Goal: Task Accomplishment & Management: Use online tool/utility

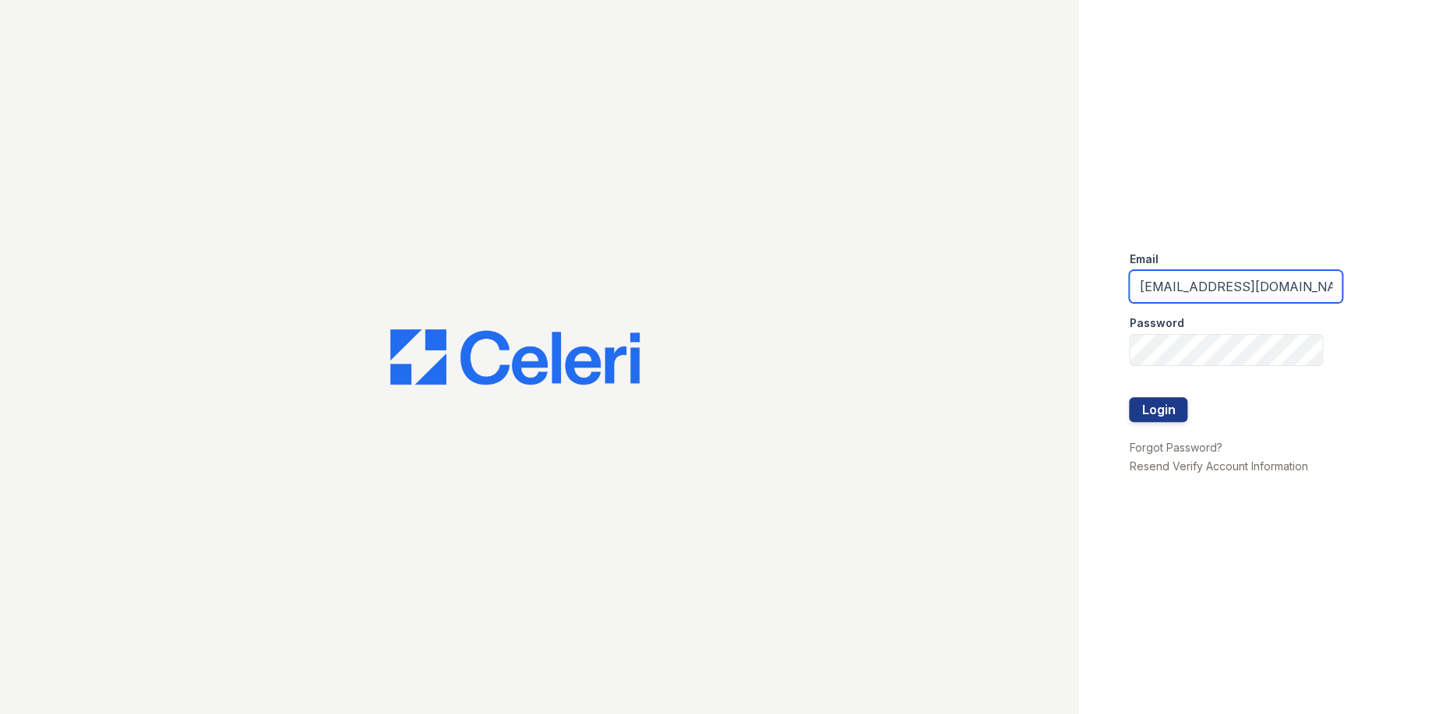
click at [1185, 281] on input "ArriveLaurieLane@Trinity-pm.com" at bounding box center [1235, 286] width 213 height 33
type input "Arriveattheretreat@Trinity-pm.com"
click at [1182, 400] on form "Email Arriveattheretreat@Trinity-pm.com Password Login" at bounding box center [1235, 338] width 213 height 199
drag, startPoint x: 1182, startPoint y: 400, endPoint x: 1170, endPoint y: 413, distance: 17.7
click at [1170, 413] on button "Login" at bounding box center [1158, 409] width 58 height 25
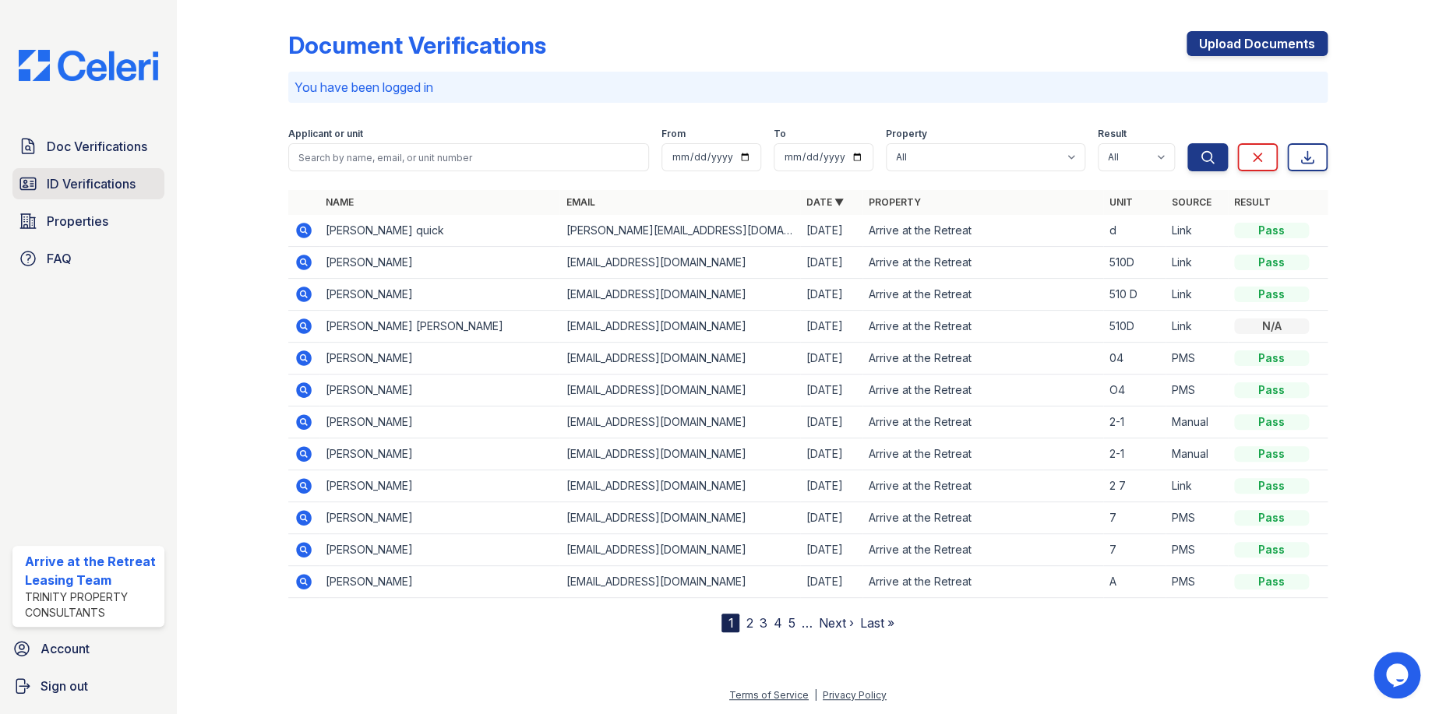
drag, startPoint x: 78, startPoint y: 185, endPoint x: 42, endPoint y: 183, distance: 35.9
click at [79, 184] on span "ID Verifications" at bounding box center [91, 184] width 89 height 19
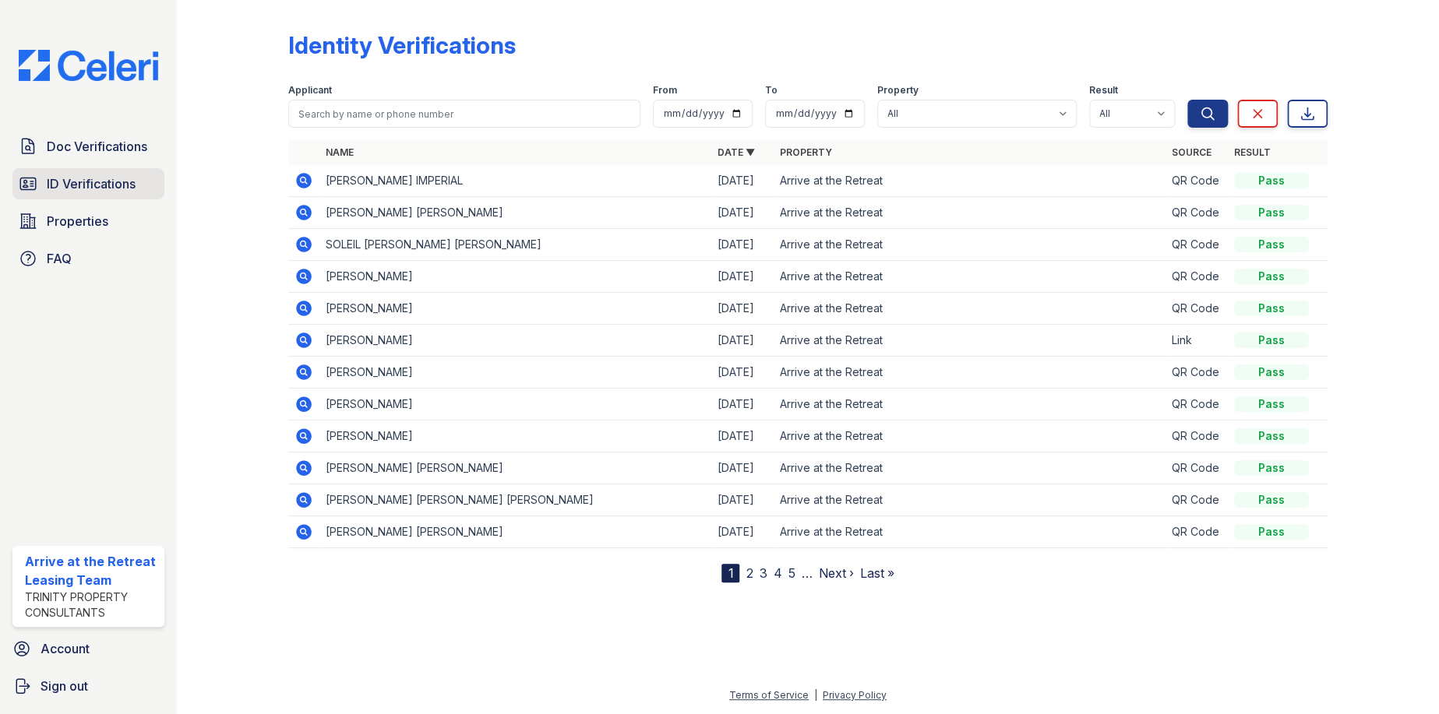
click at [90, 189] on span "ID Verifications" at bounding box center [91, 184] width 89 height 19
click at [41, 175] on link "ID Verifications" at bounding box center [88, 183] width 152 height 31
click at [124, 193] on link "ID Verifications" at bounding box center [88, 183] width 152 height 31
click at [108, 183] on span "ID Verifications" at bounding box center [91, 184] width 89 height 19
click at [113, 155] on link "Doc Verifications" at bounding box center [88, 146] width 152 height 31
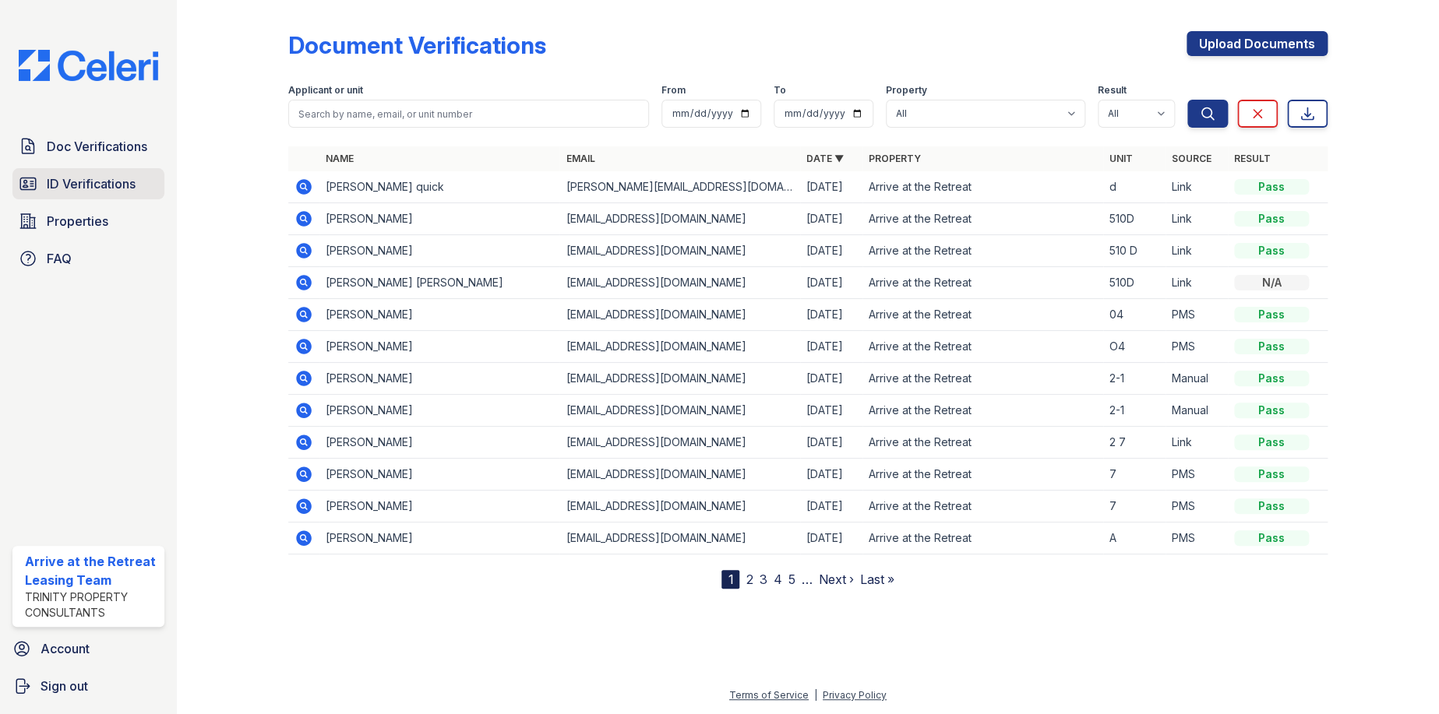
click at [102, 184] on span "ID Verifications" at bounding box center [91, 184] width 89 height 19
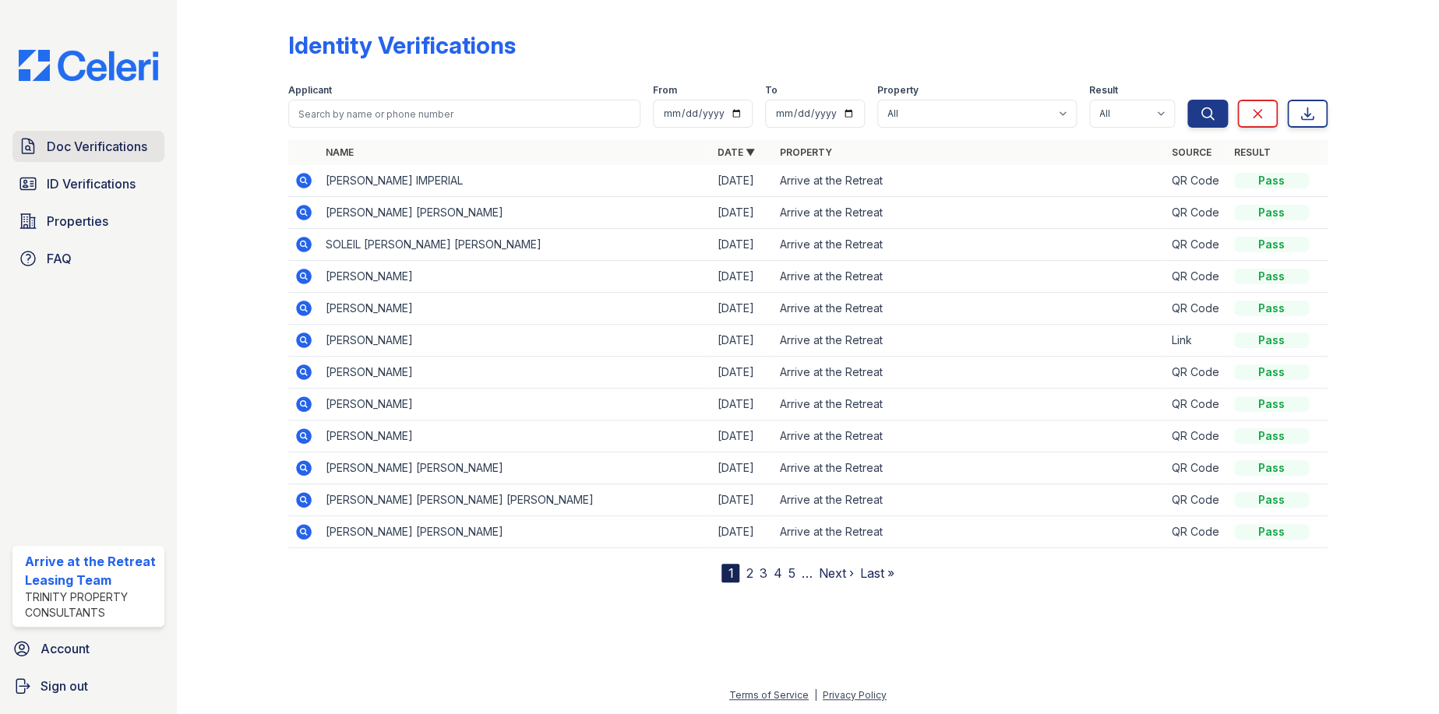
click at [94, 145] on span "Doc Verifications" at bounding box center [97, 146] width 101 height 19
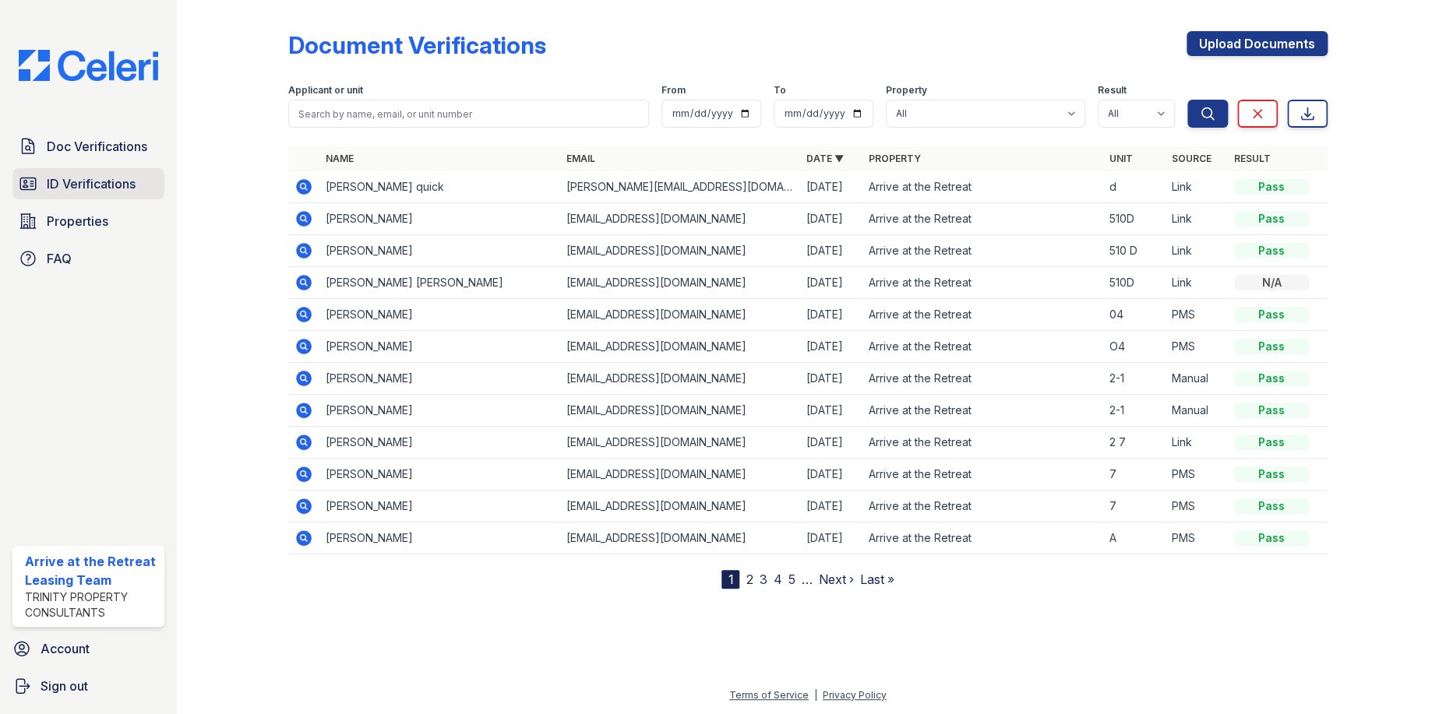
click at [81, 176] on span "ID Verifications" at bounding box center [91, 184] width 89 height 19
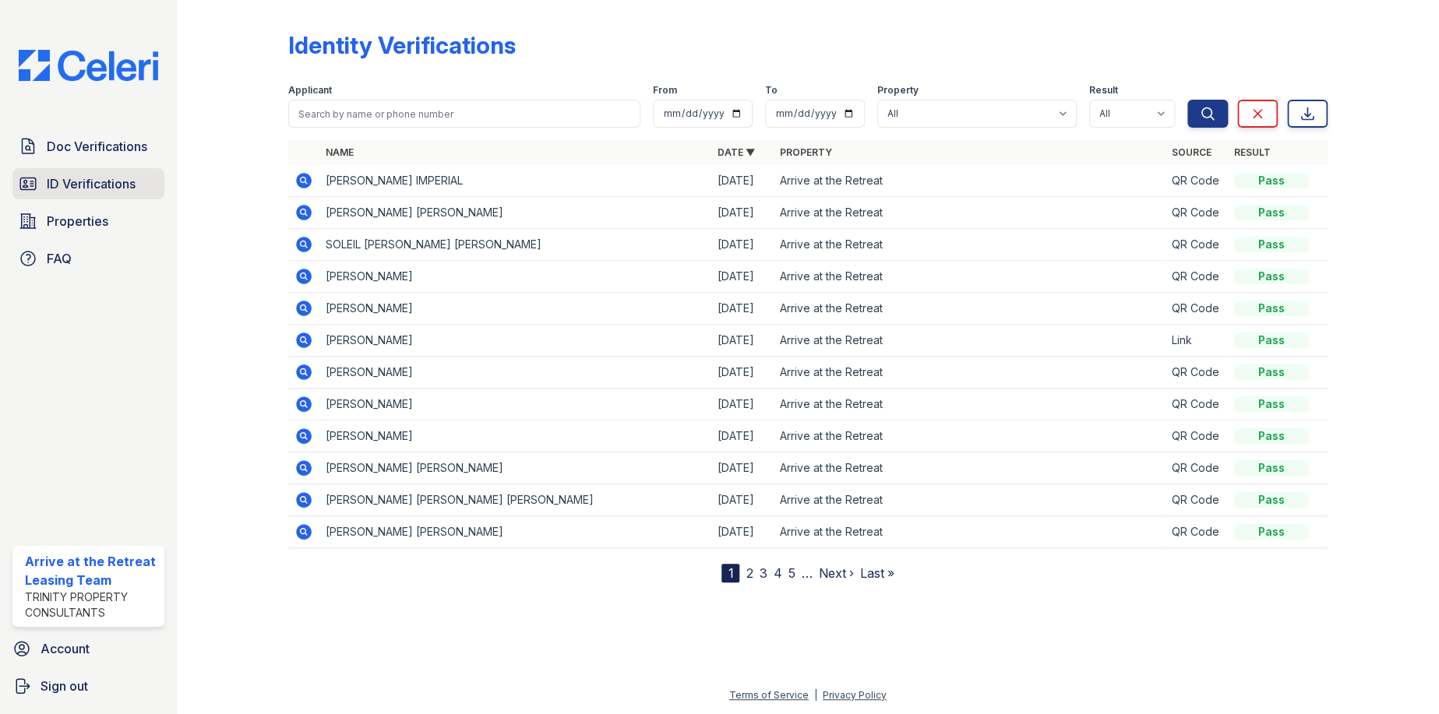
click at [86, 178] on span "ID Verifications" at bounding box center [91, 184] width 89 height 19
click at [105, 182] on span "ID Verifications" at bounding box center [91, 184] width 89 height 19
click at [96, 194] on link "ID Verifications" at bounding box center [88, 183] width 152 height 31
click at [117, 140] on span "Doc Verifications" at bounding box center [97, 146] width 101 height 19
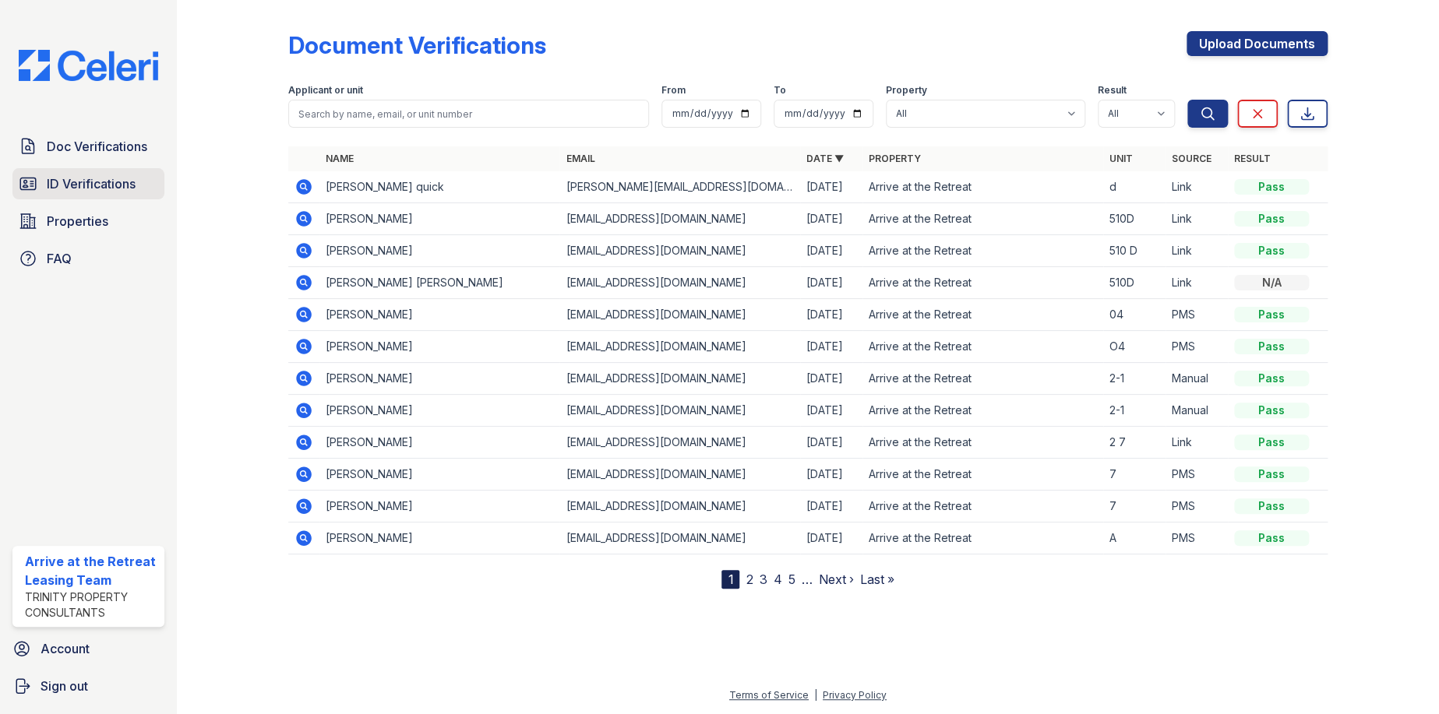
click at [34, 178] on icon at bounding box center [28, 184] width 19 height 19
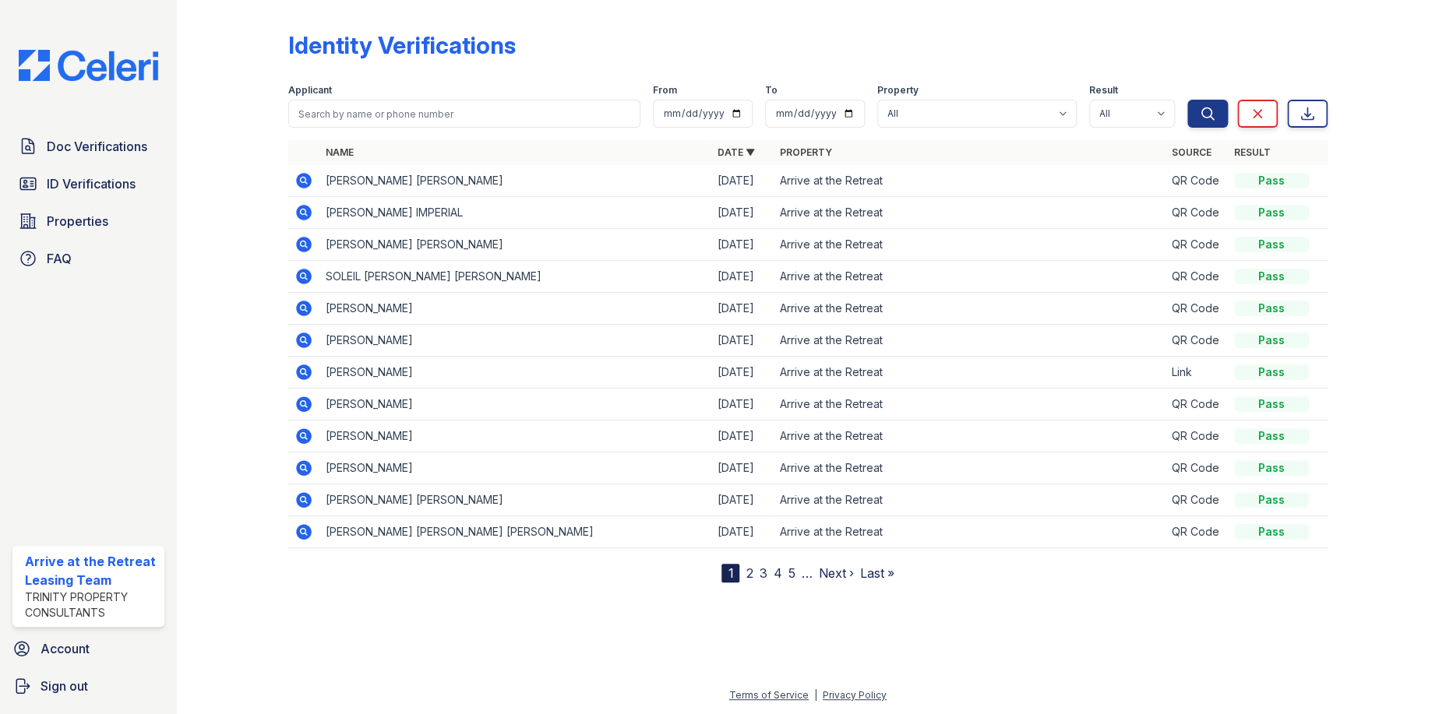
click at [298, 175] on icon at bounding box center [304, 181] width 16 height 16
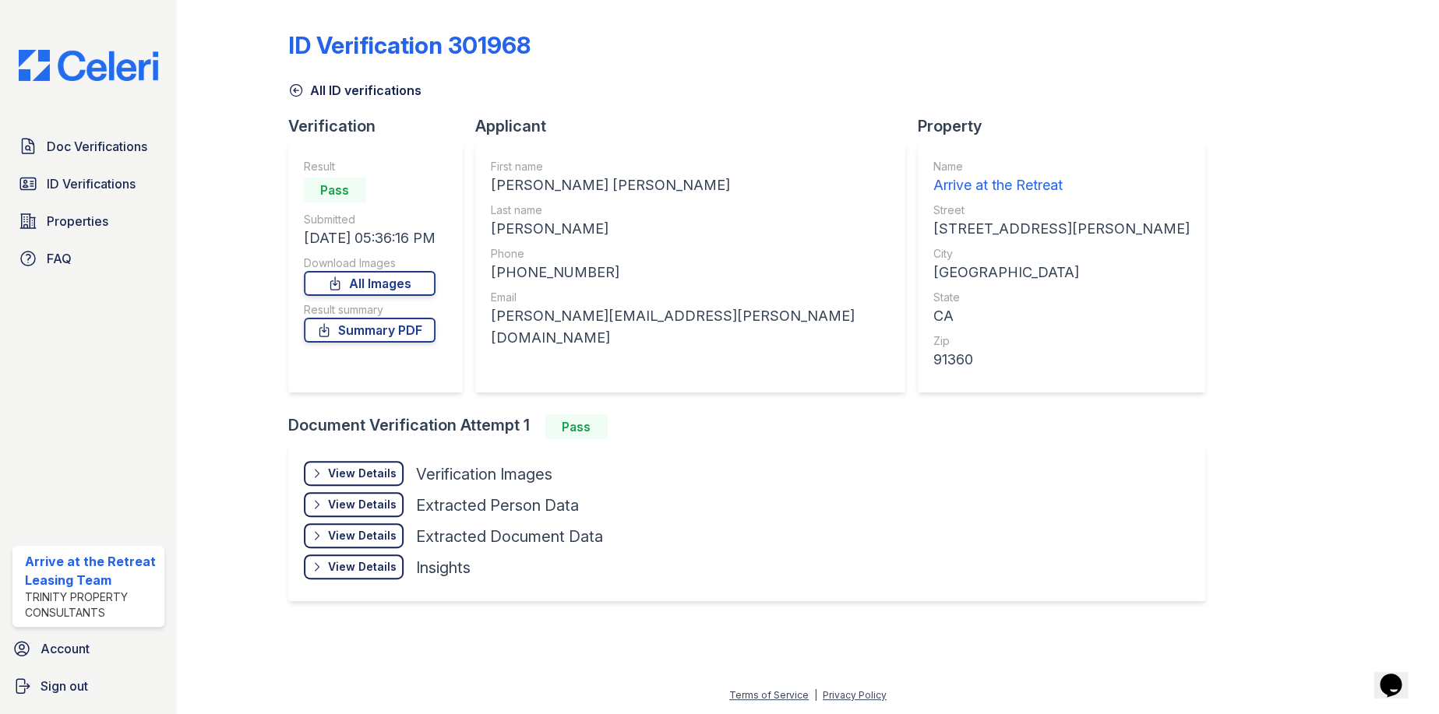
click at [383, 476] on div "View Details" at bounding box center [362, 474] width 69 height 16
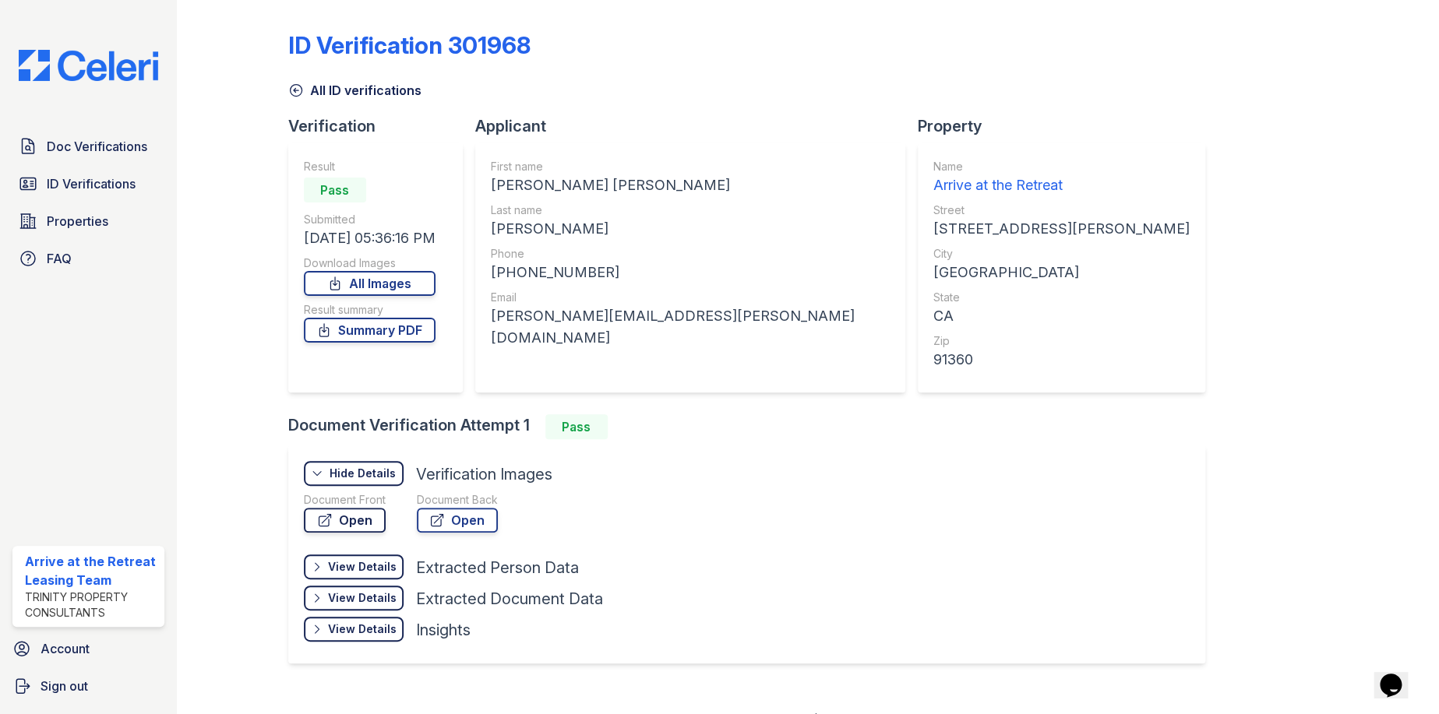
click at [364, 520] on link "Open" at bounding box center [345, 520] width 82 height 25
drag, startPoint x: 693, startPoint y: 314, endPoint x: 495, endPoint y: 317, distance: 197.9
click at [495, 317] on div "First name [PERSON_NAME] [PERSON_NAME] Last name [PERSON_NAME] Phone [PHONE_NUM…" at bounding box center [690, 267] width 430 height 249
copy div "[PERSON_NAME][EMAIL_ADDRESS][PERSON_NAME][DOMAIN_NAME]"
click at [339, 527] on link "Open" at bounding box center [345, 520] width 82 height 25
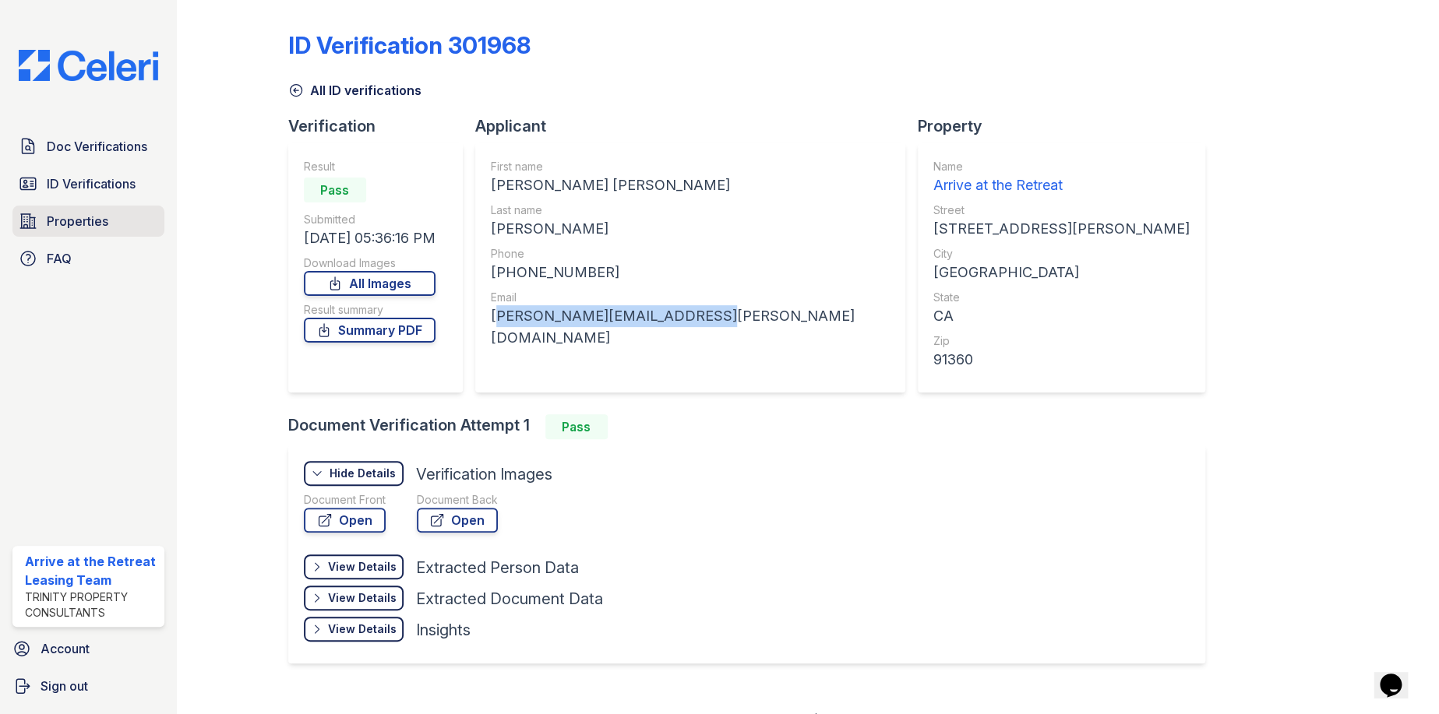
click at [116, 224] on link "Properties" at bounding box center [88, 221] width 152 height 31
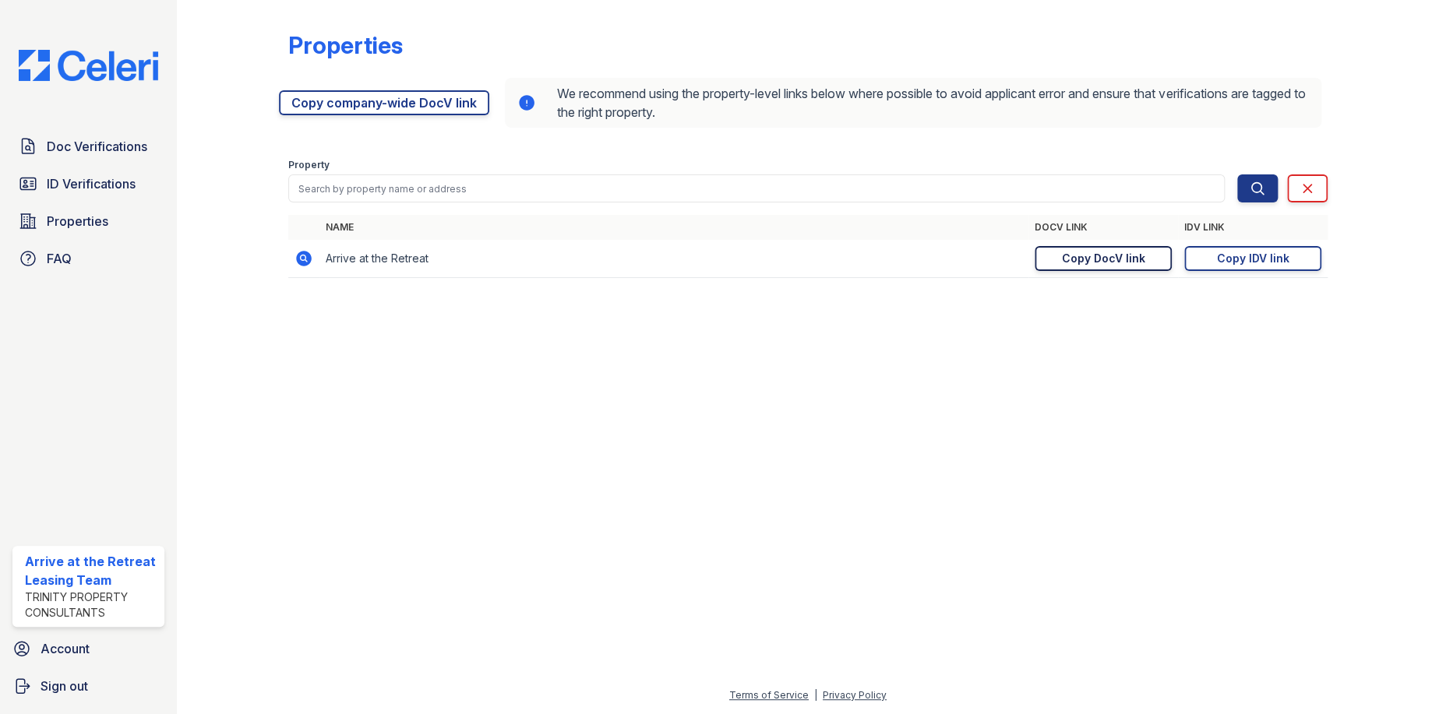
click at [1109, 259] on div "Copy DocV link" at bounding box center [1102, 259] width 83 height 16
